Goal: Task Accomplishment & Management: Use online tool/utility

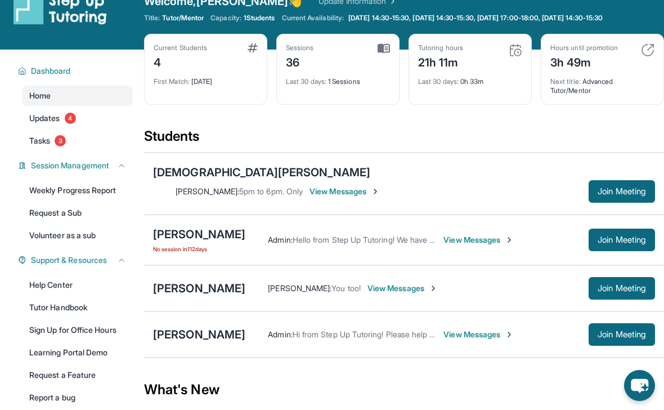
scroll to position [23, 0]
click at [646, 52] on img at bounding box center [648, 50] width 14 height 14
click at [650, 50] on img at bounding box center [648, 50] width 14 height 14
click at [586, 46] on div "Hours until promotion" at bounding box center [585, 47] width 68 height 9
click at [649, 48] on img at bounding box center [648, 50] width 14 height 14
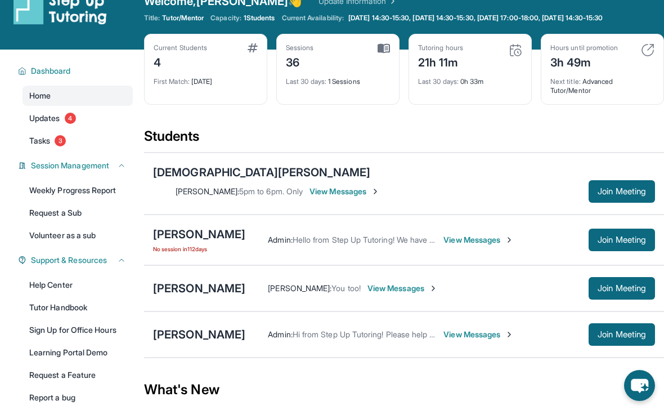
click at [610, 90] on div "Next title : Advanced Tutor/Mentor" at bounding box center [603, 82] width 104 height 25
click at [586, 79] on div "Next title : Advanced Tutor/Mentor" at bounding box center [603, 82] width 104 height 25
click at [609, 331] on span "Join Meeting" at bounding box center [622, 334] width 48 height 7
click at [245, 329] on div "Admin : Hi from Step Up Tutoring! Please help your student improve their academ…" at bounding box center [416, 334] width 343 height 11
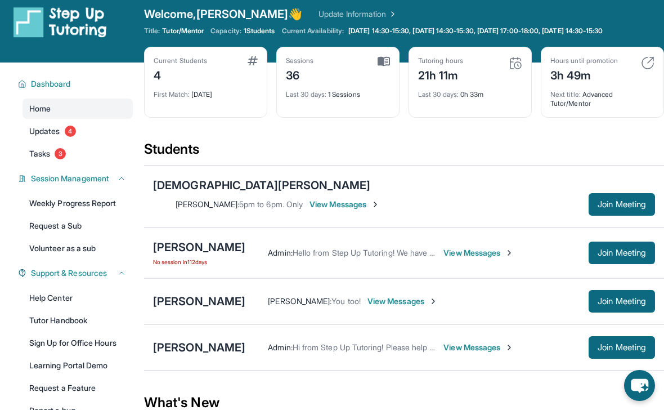
scroll to position [0, 0]
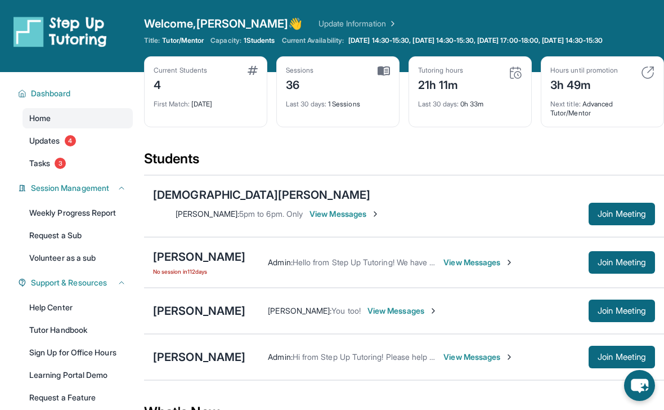
click at [415, 347] on div "Admin : Hi from Step Up Tutoring! Please help your student improve their academ…" at bounding box center [450, 357] width 410 height 23
click at [444, 351] on span "View Messages" at bounding box center [479, 356] width 70 height 11
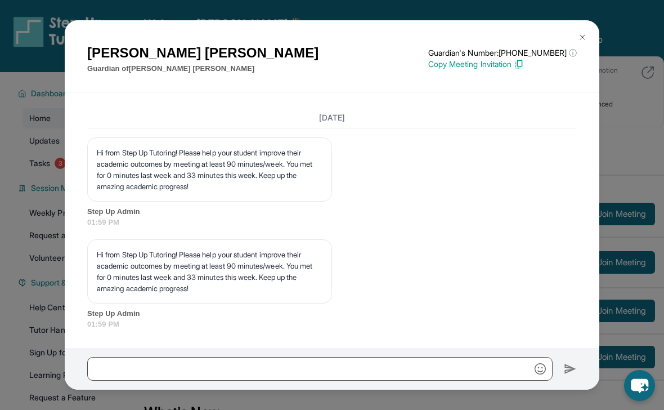
scroll to position [1696, 0]
click at [585, 36] on img at bounding box center [582, 37] width 9 height 9
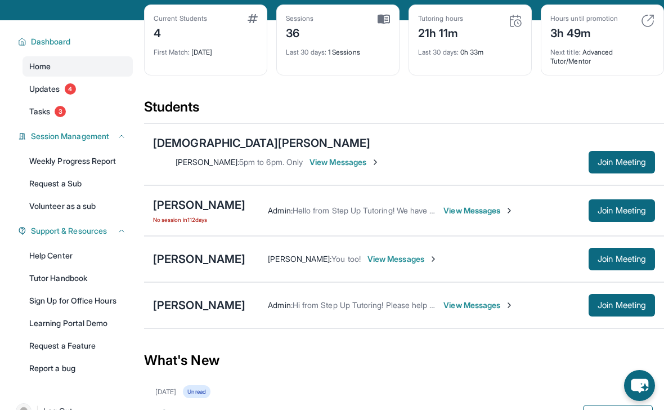
scroll to position [53, 0]
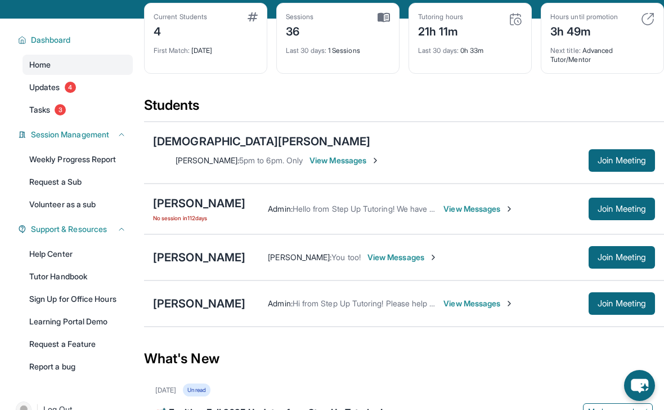
click at [268, 31] on div "Current Students 4 First Match : [DATE] Sessions 36 Last 30 days : 1 Sessions T…" at bounding box center [404, 49] width 520 height 93
click at [242, 31] on div "Current Students 4" at bounding box center [206, 25] width 104 height 27
click at [48, 82] on span "Updates" at bounding box center [44, 87] width 31 height 11
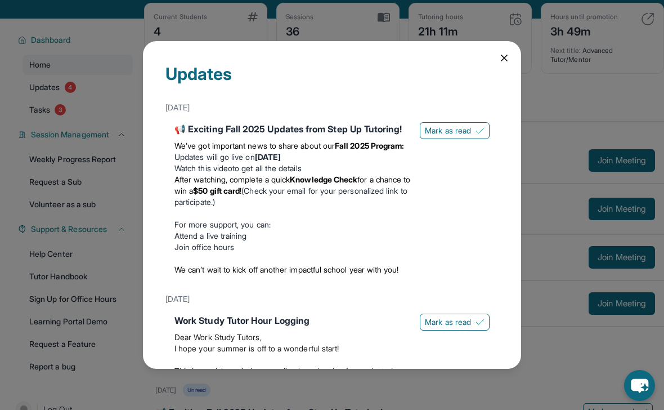
click at [487, 55] on div "Updates [DATE] 📢 Exciting Fall 2025 Updates from Step Up Tutoring! We’ve got im…" at bounding box center [332, 205] width 378 height 328
click at [499, 61] on icon at bounding box center [504, 57] width 11 height 11
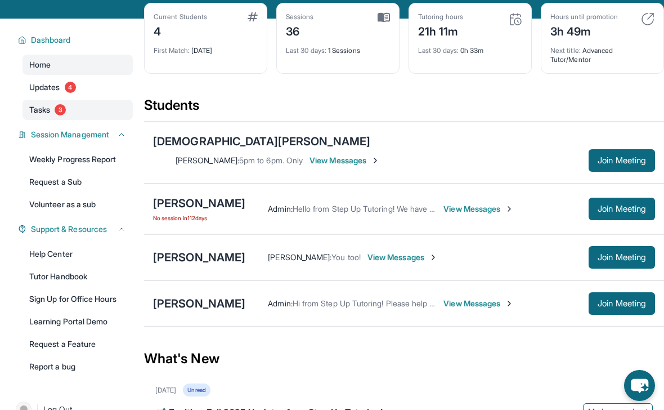
click at [71, 110] on link "Tasks 3" at bounding box center [78, 110] width 110 height 20
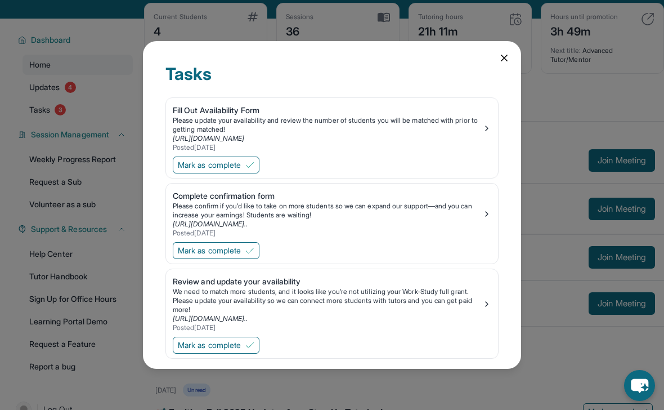
click at [499, 57] on icon at bounding box center [504, 57] width 11 height 11
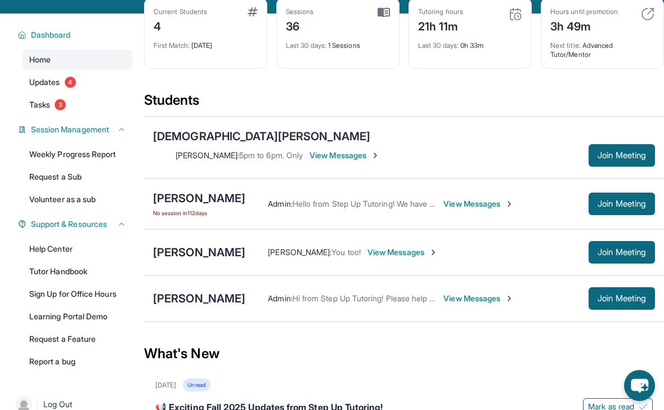
scroll to position [55, 0]
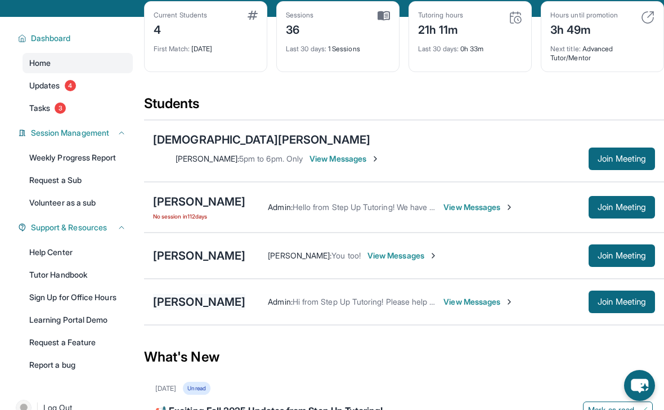
click at [186, 294] on div "[PERSON_NAME]" at bounding box center [199, 302] width 92 height 16
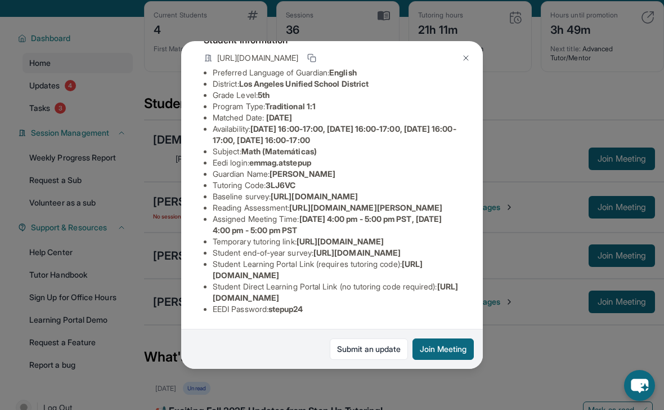
scroll to position [84, 413]
drag, startPoint x: 211, startPoint y: 211, endPoint x: 475, endPoint y: 231, distance: 265.4
click at [475, 231] on div "[PERSON_NAME] Guardian: [PERSON_NAME] Student Information [URL][DOMAIN_NAME] Pr…" at bounding box center [332, 205] width 302 height 328
copy span "[URL][DOMAIN_NAME]"
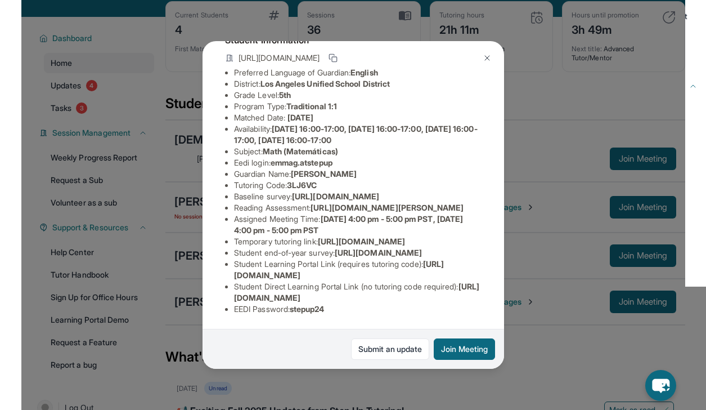
scroll to position [84, 0]
